Goal: Task Accomplishment & Management: Complete application form

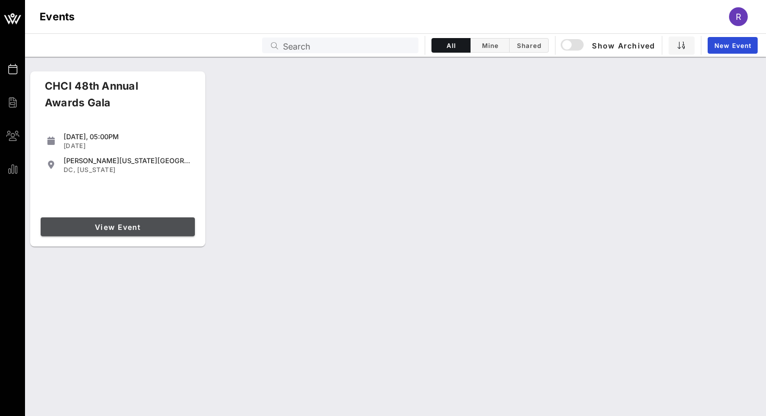
click at [108, 232] on link "View Event" at bounding box center [118, 226] width 154 height 19
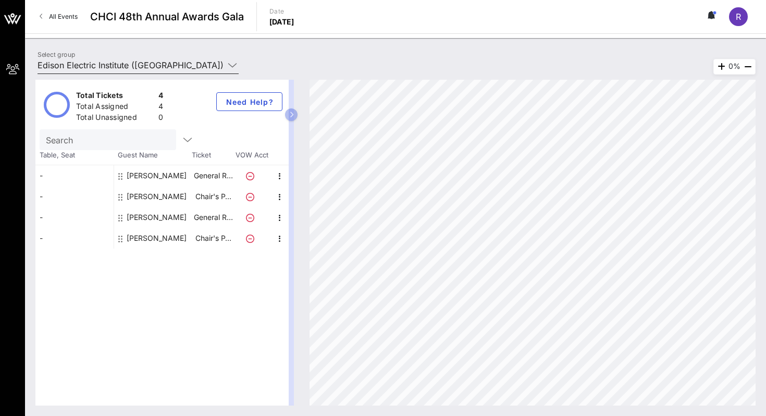
click at [142, 66] on input "Edison Electric Institute ([GEOGRAPHIC_DATA]) [[PERSON_NAME], [EMAIL_ADDRESS][D…" at bounding box center [131, 65] width 186 height 17
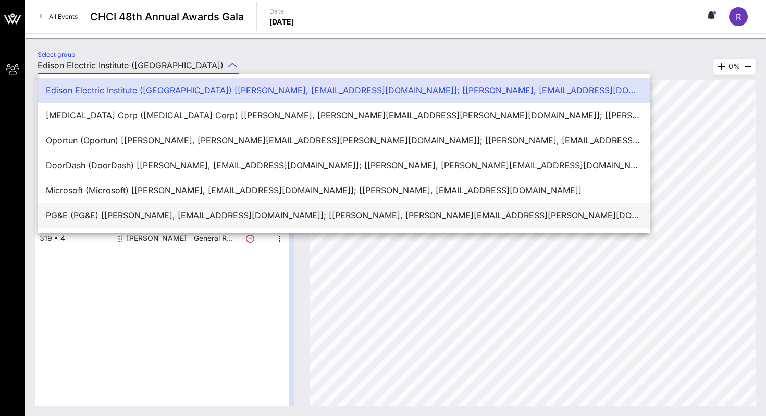
click at [125, 218] on div "PG&E (PG&E) [[PERSON_NAME], [EMAIL_ADDRESS][DOMAIN_NAME]]; [[PERSON_NAME], [PER…" at bounding box center [344, 215] width 596 height 10
type input "PG&E (PG&E) [[PERSON_NAME], [EMAIL_ADDRESS][DOMAIN_NAME]]; [[PERSON_NAME], [PER…"
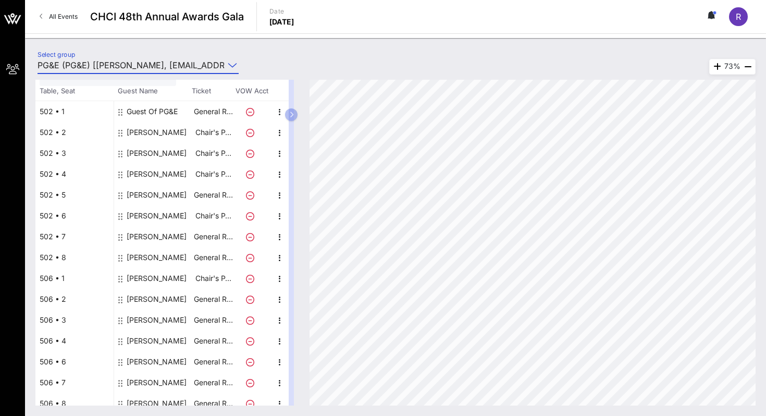
scroll to position [56, 0]
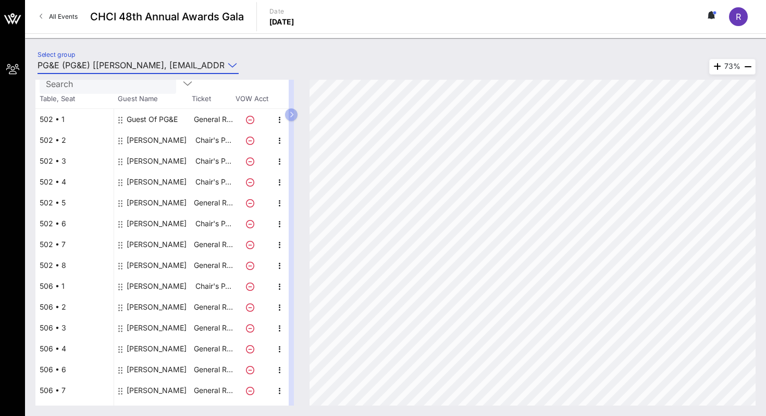
click at [130, 122] on div "Guest Of PG&E" at bounding box center [152, 119] width 51 height 21
